Goal: Information Seeking & Learning: Learn about a topic

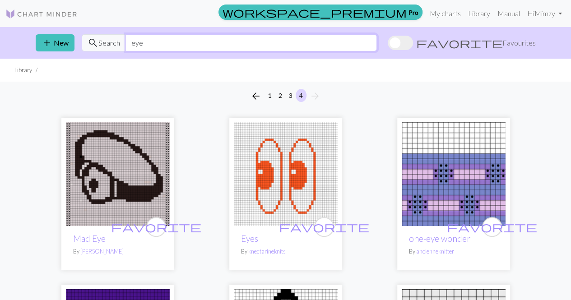
click at [176, 40] on input "eye" at bounding box center [250, 42] width 251 height 17
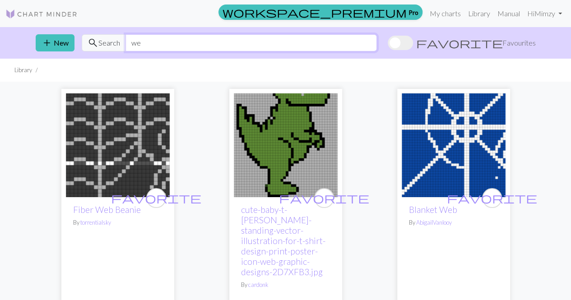
type input "w"
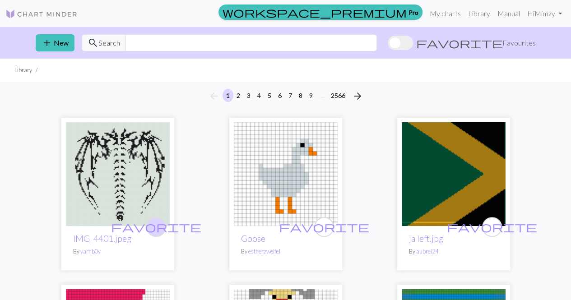
click at [156, 225] on span "favorite" at bounding box center [156, 227] width 90 height 14
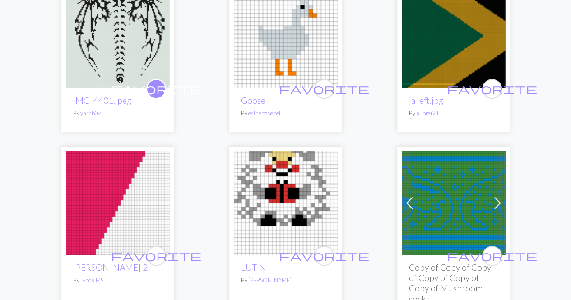
scroll to position [226, 0]
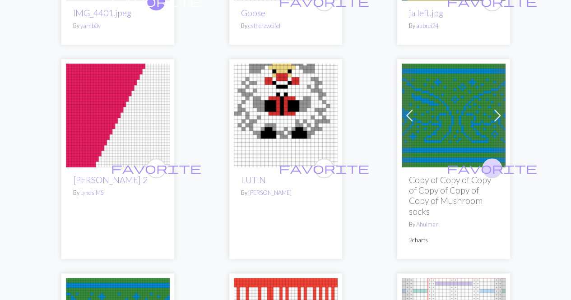
click at [491, 170] on span "favorite" at bounding box center [492, 168] width 90 height 14
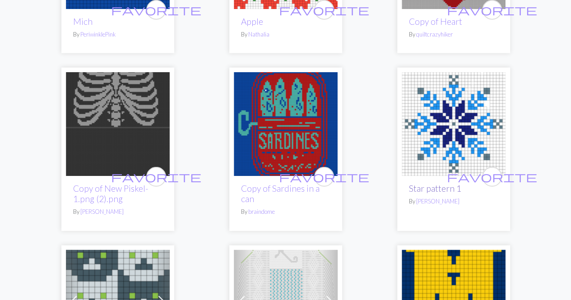
scroll to position [1173, 0]
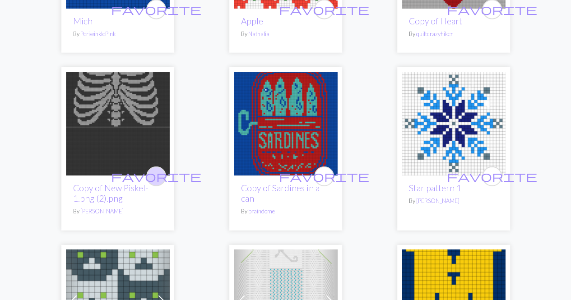
click at [160, 174] on span "favorite" at bounding box center [156, 176] width 90 height 14
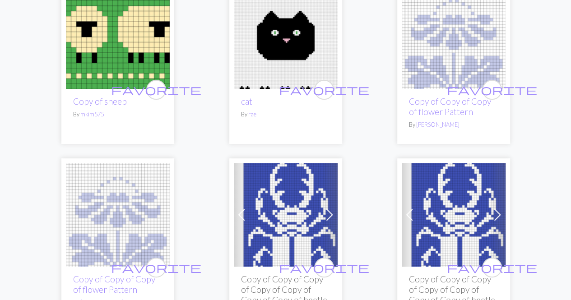
scroll to position [1850, 0]
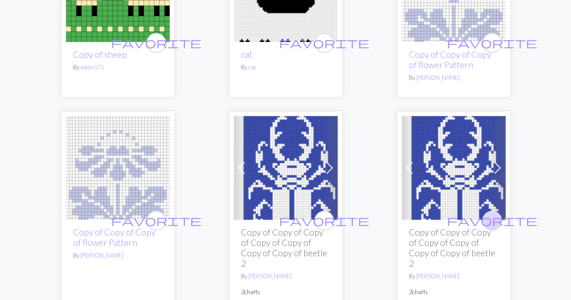
click at [496, 217] on span "favorite" at bounding box center [492, 220] width 90 height 14
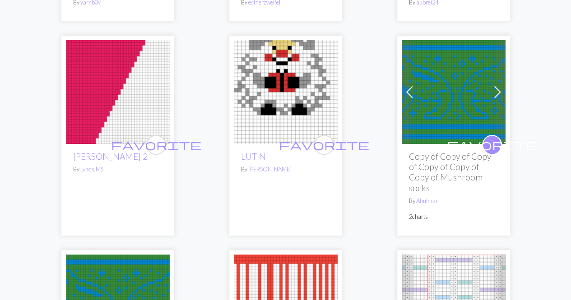
scroll to position [0, 0]
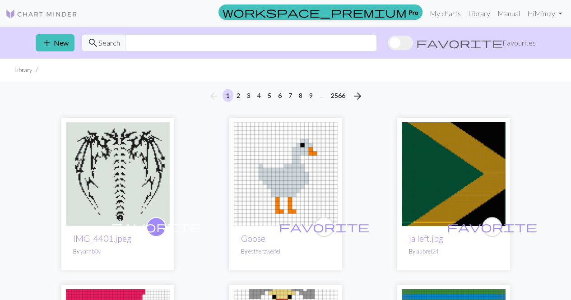
click at [240, 51] on div "add New search Search favorite Favourites" at bounding box center [285, 43] width 514 height 32
click at [240, 42] on input "text" at bounding box center [250, 42] width 251 height 17
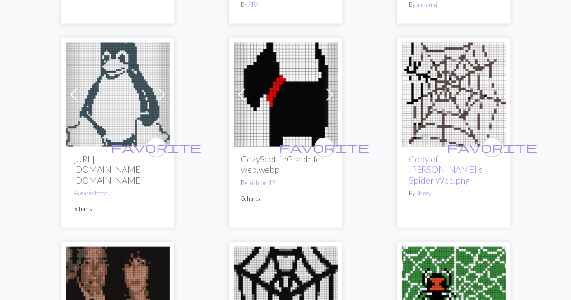
scroll to position [857, 0]
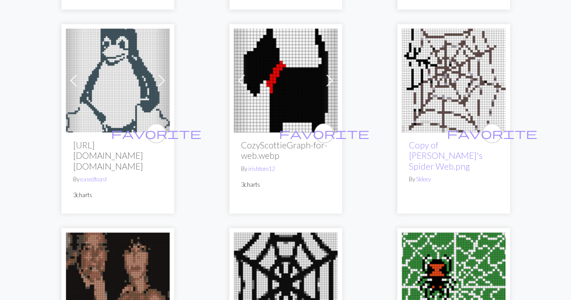
type input "web"
